Goal: Transaction & Acquisition: Purchase product/service

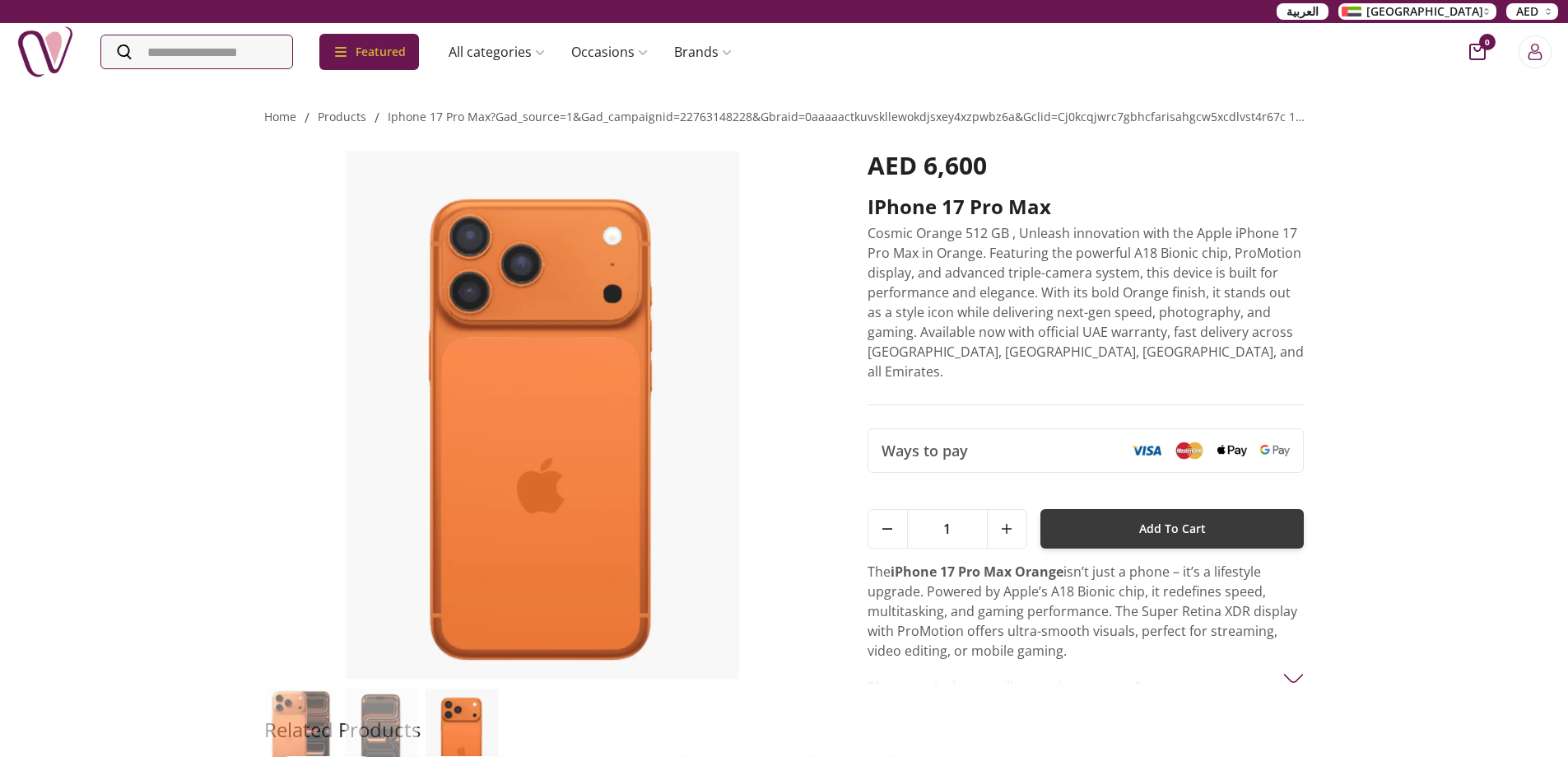
click at [1207, 518] on button "Add To Cart" at bounding box center [1173, 529] width 265 height 40
click at [1477, 52] on icon "cart-button" at bounding box center [1477, 52] width 16 height 16
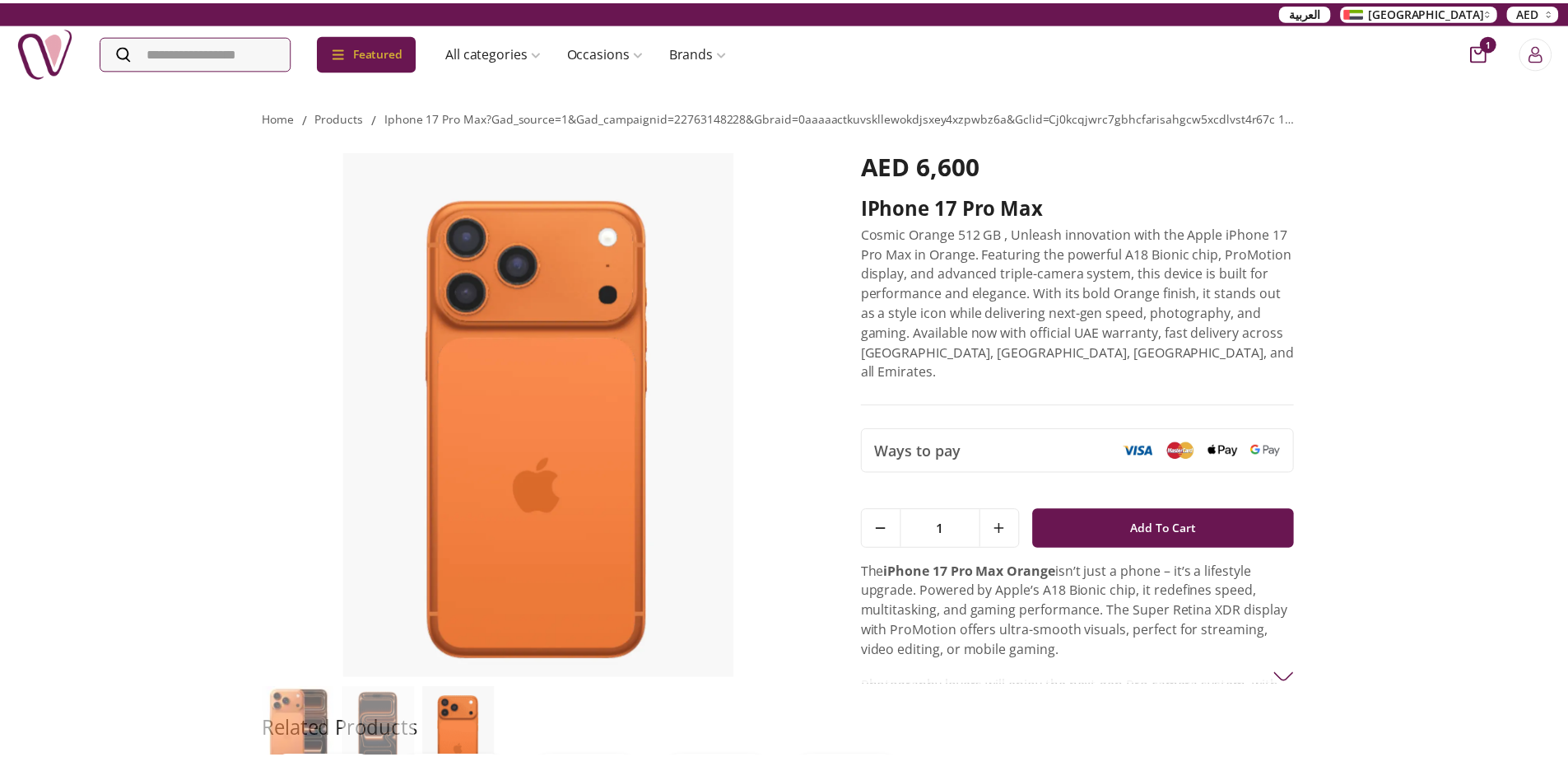
scroll to position [7, 7]
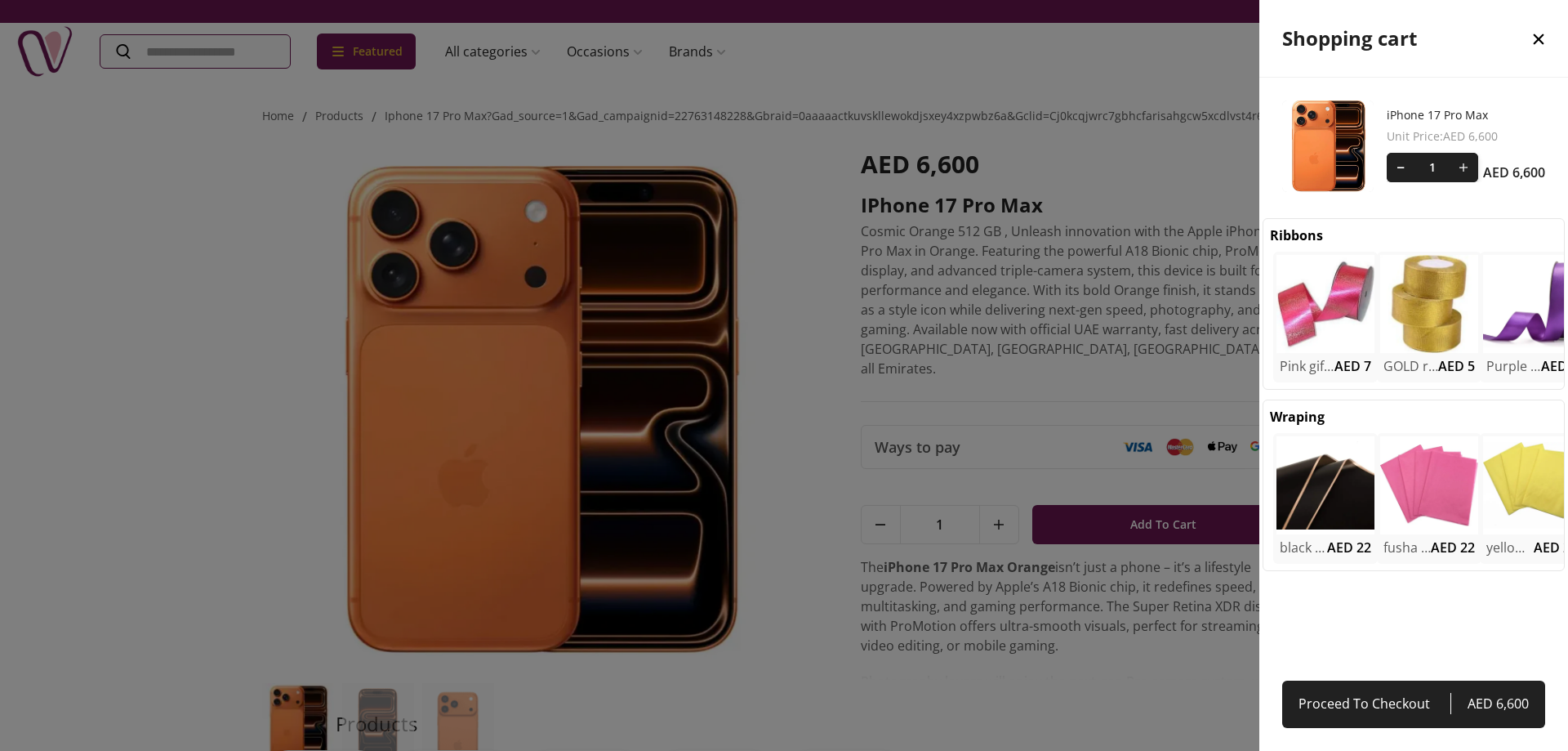
click at [58, 22] on div at bounding box center [784, 375] width 1568 height 751
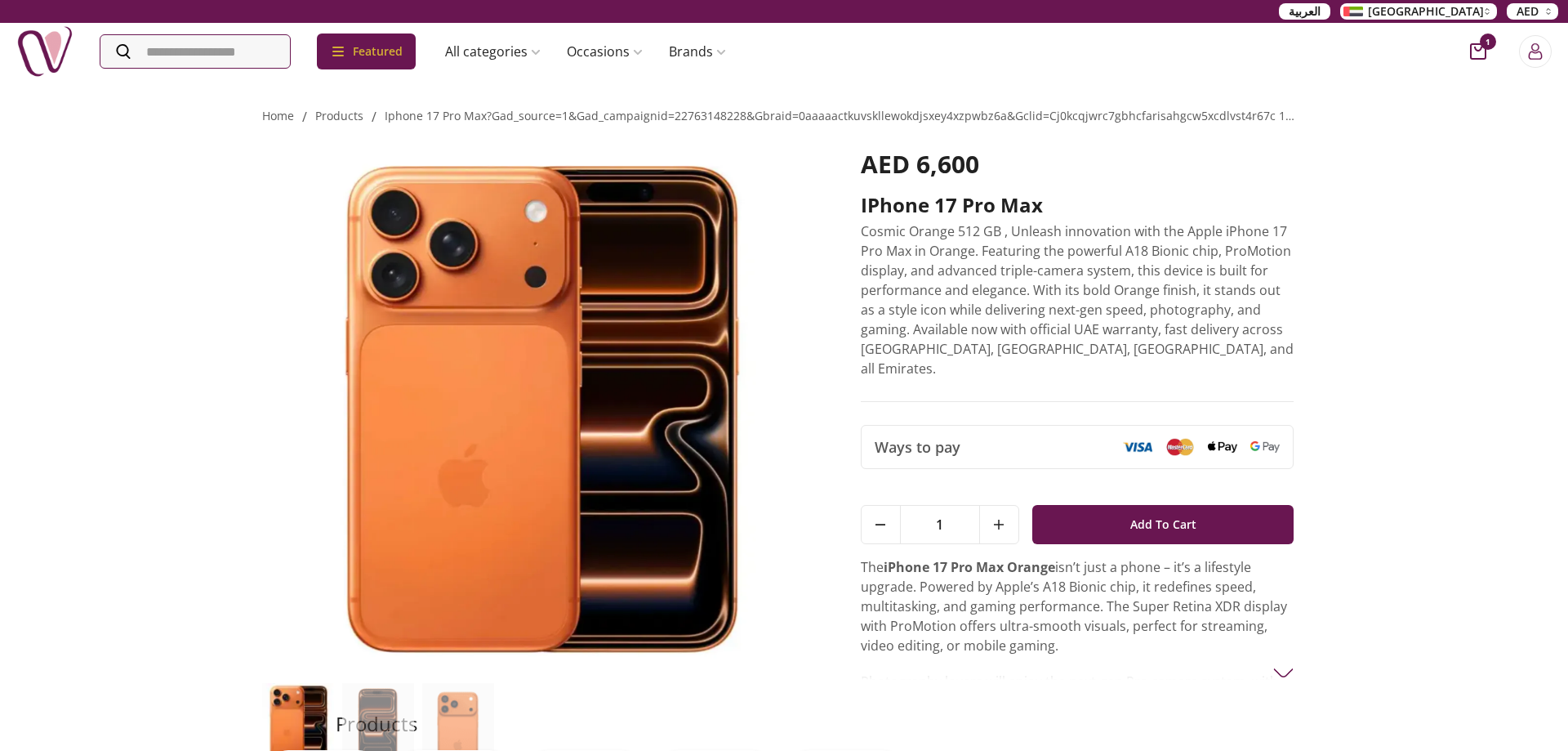
click at [67, 88] on div at bounding box center [784, 375] width 1568 height 751
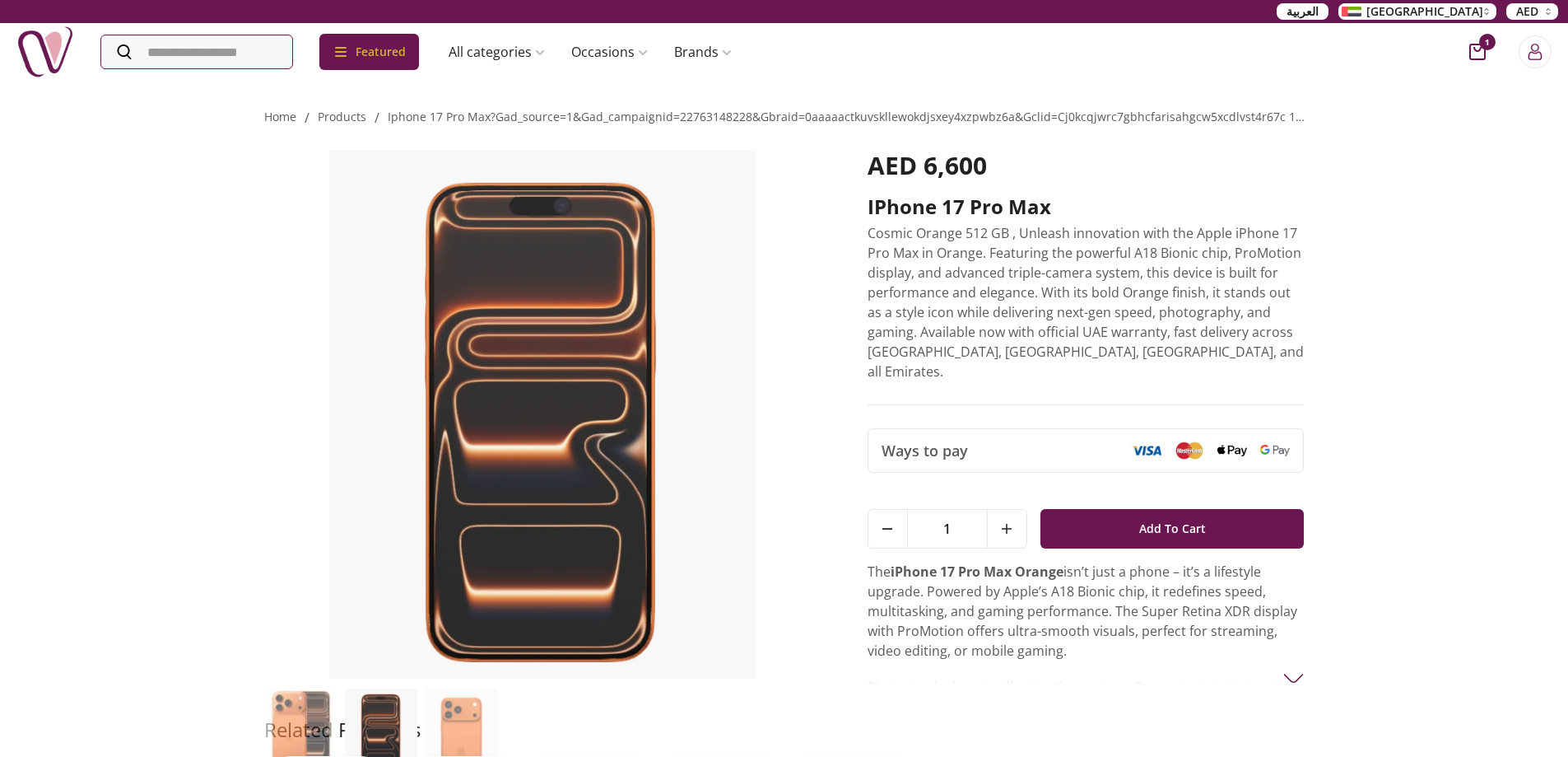
click at [50, 46] on img at bounding box center [45, 52] width 58 height 58
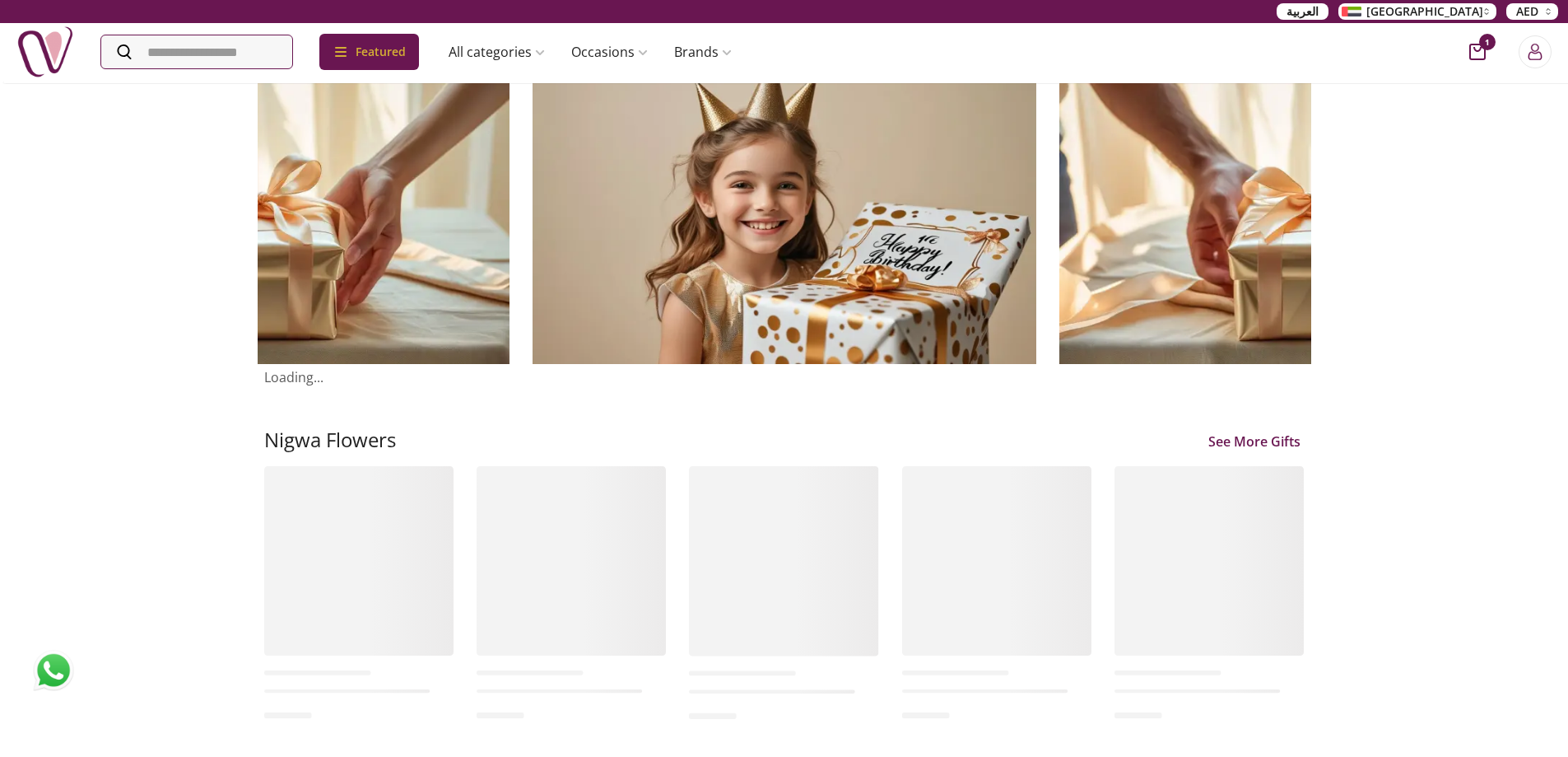
click at [50, 46] on img at bounding box center [45, 52] width 58 height 58
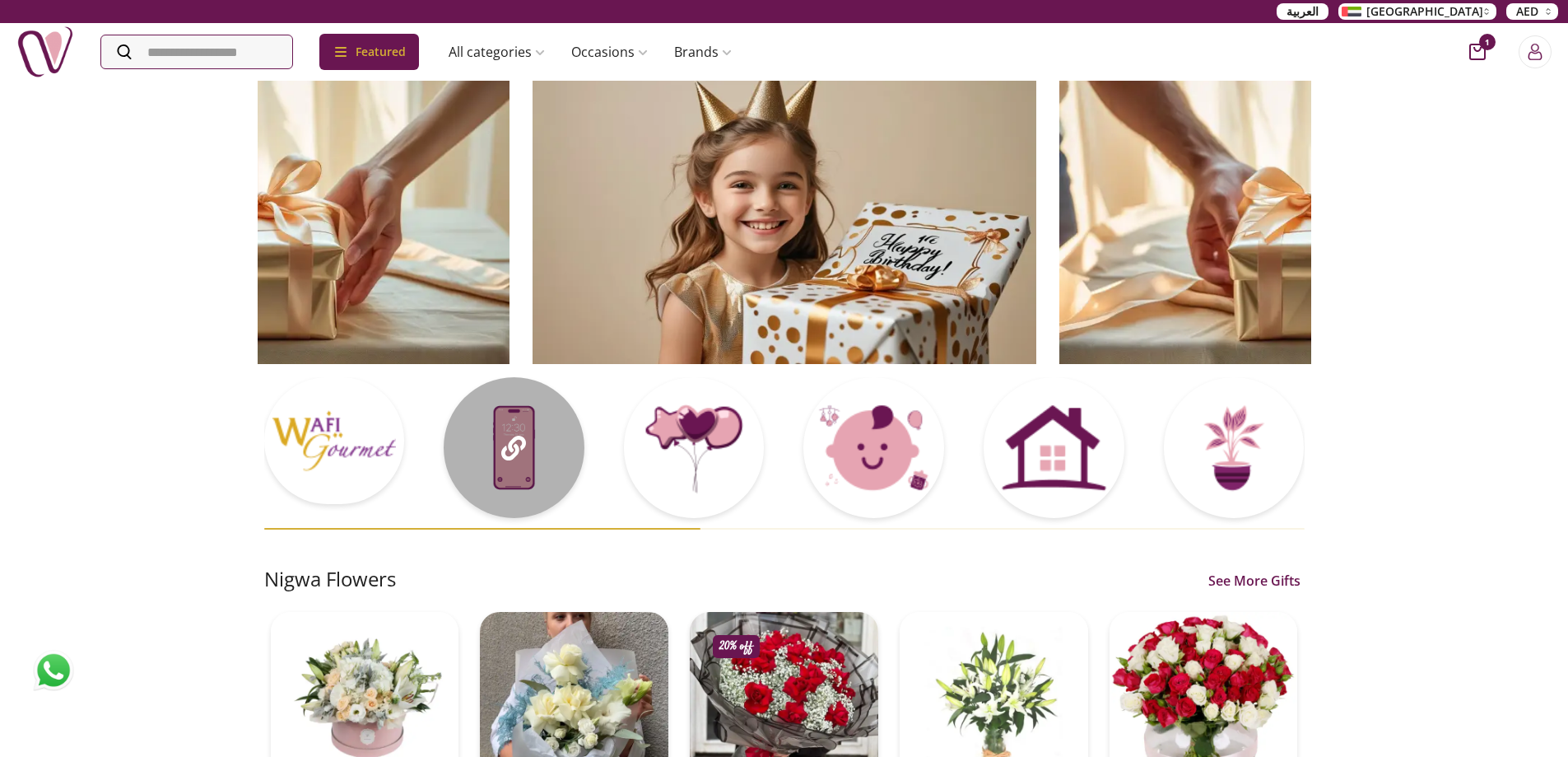
click at [487, 439] on div at bounding box center [514, 447] width 140 height 141
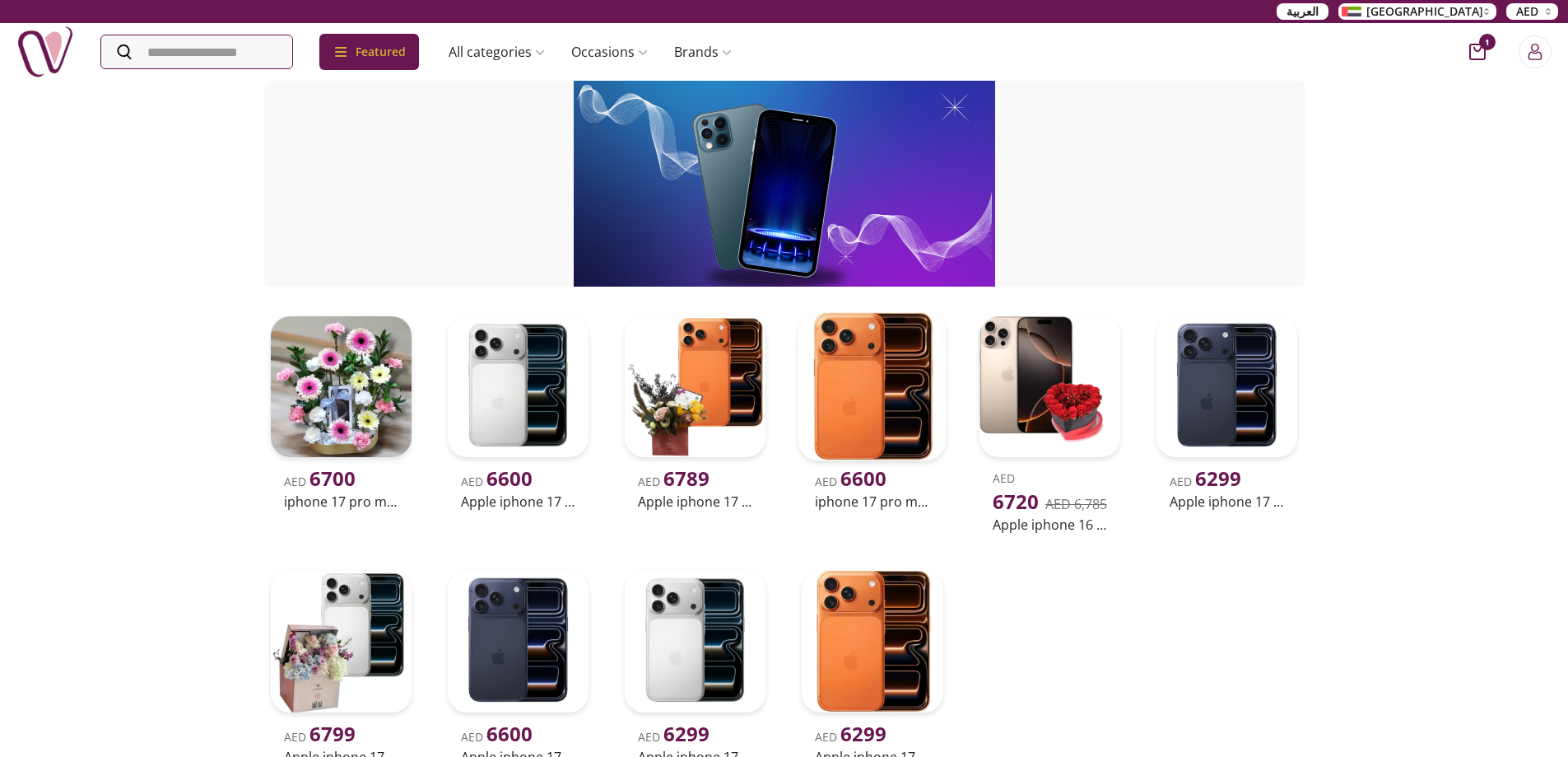
click at [898, 402] on img at bounding box center [873, 387] width 149 height 149
